Goal: Task Accomplishment & Management: Use online tool/utility

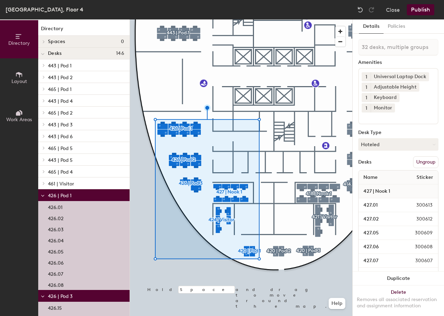
click at [24, 114] on button "Work Areas" at bounding box center [19, 116] width 38 height 38
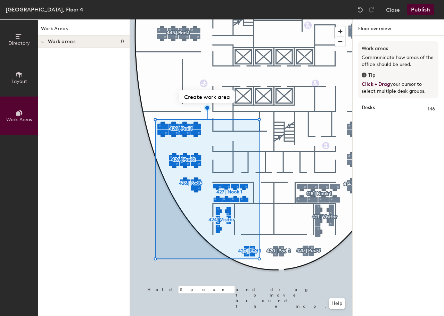
click at [42, 41] on icon at bounding box center [42, 42] width 3 height 3
click at [206, 99] on button "Create work area" at bounding box center [207, 96] width 56 height 13
click at [230, 172] on input "Regulato" at bounding box center [205, 170] width 69 height 12
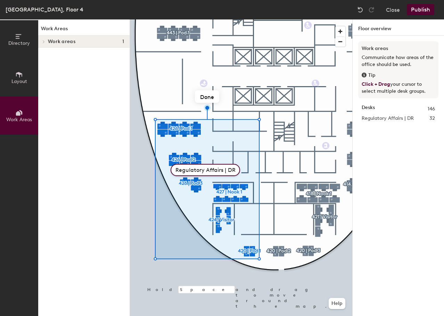
type input "Regulatory Affairs | DRS"
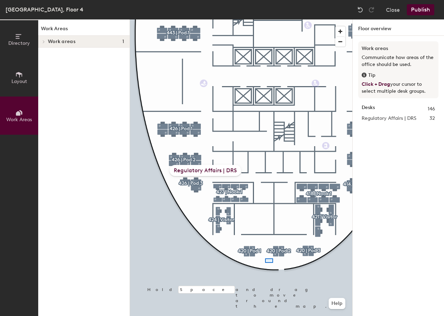
click at [265, 19] on div at bounding box center [241, 19] width 222 height 0
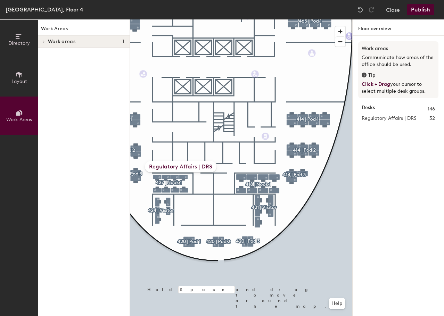
click at [165, 166] on div "Regulatory Affairs | DRS" at bounding box center [181, 166] width 72 height 11
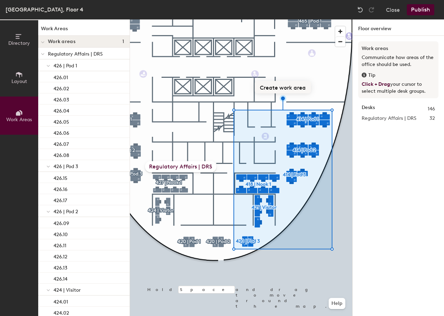
click at [280, 89] on button "Create work area" at bounding box center [283, 87] width 56 height 13
type input "Development, Productivity, & Quality | DRS"
click at [319, 19] on div at bounding box center [241, 19] width 222 height 0
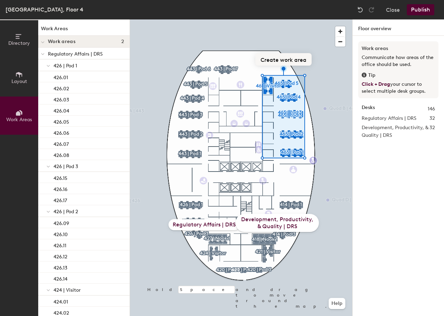
click at [286, 55] on button "Create work area" at bounding box center [283, 59] width 56 height 13
type input "Flex"
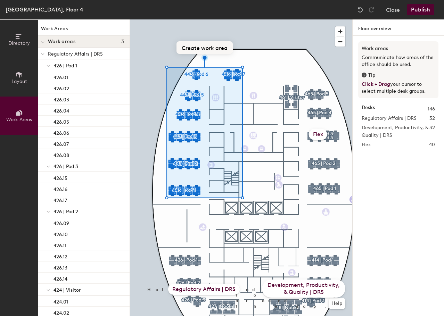
click at [207, 42] on button "Create work area" at bounding box center [204, 47] width 56 height 13
type input "AZ Oncology"
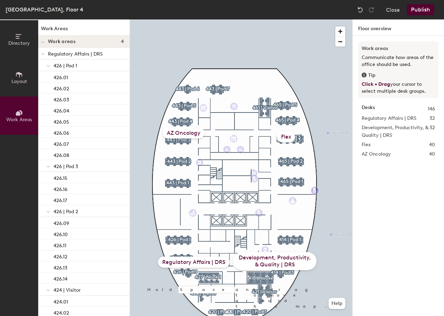
click at [189, 131] on div "AZ Oncology" at bounding box center [184, 132] width 42 height 11
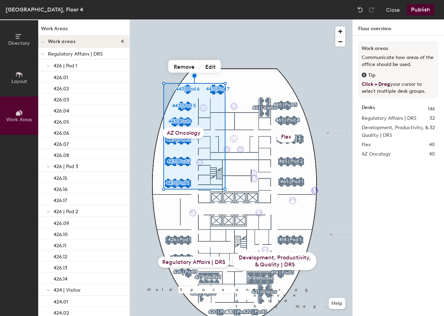
click at [288, 135] on div "Flex" at bounding box center [286, 136] width 18 height 11
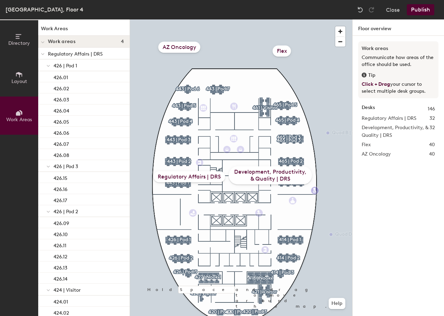
click at [279, 174] on div "Development, Productivity, & Quality | DRS" at bounding box center [270, 175] width 83 height 18
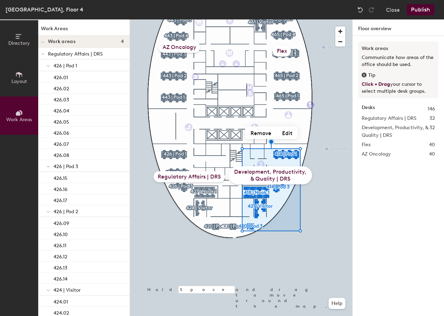
click at [197, 177] on div "Regulatory Affairs | DRS" at bounding box center [190, 176] width 72 height 11
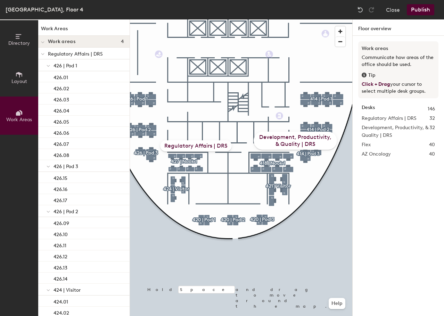
click at [431, 9] on button "Publish" at bounding box center [420, 9] width 27 height 11
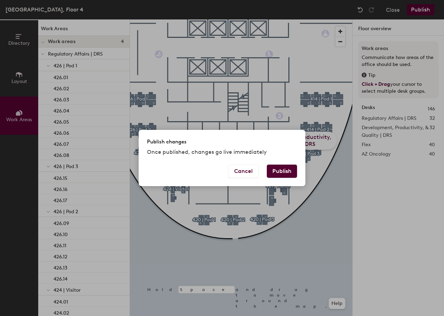
click at [278, 170] on button "Publish" at bounding box center [282, 171] width 30 height 13
